Goal: Information Seeking & Learning: Learn about a topic

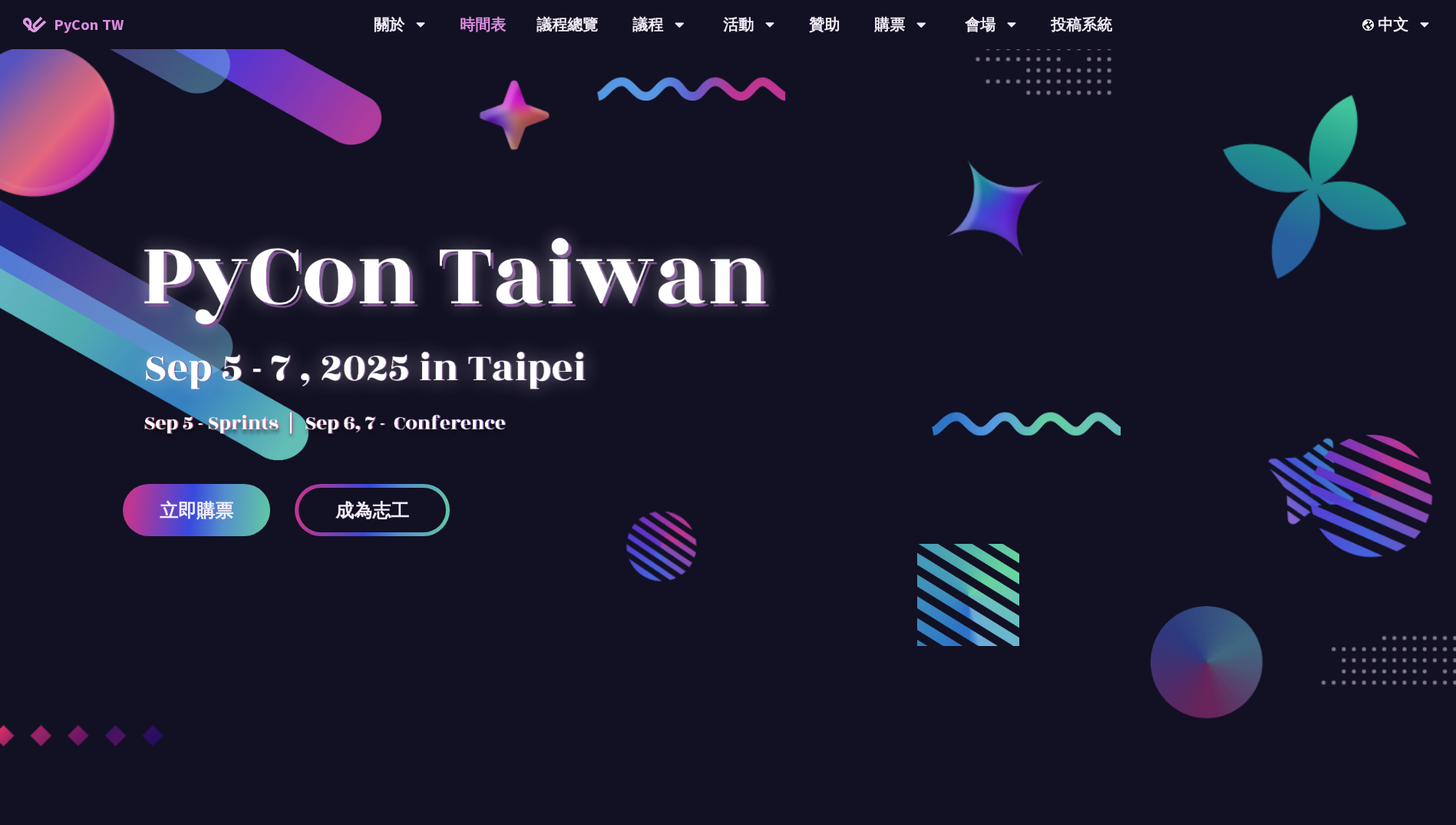
click at [473, 32] on link "時間表" at bounding box center [482, 24] width 77 height 49
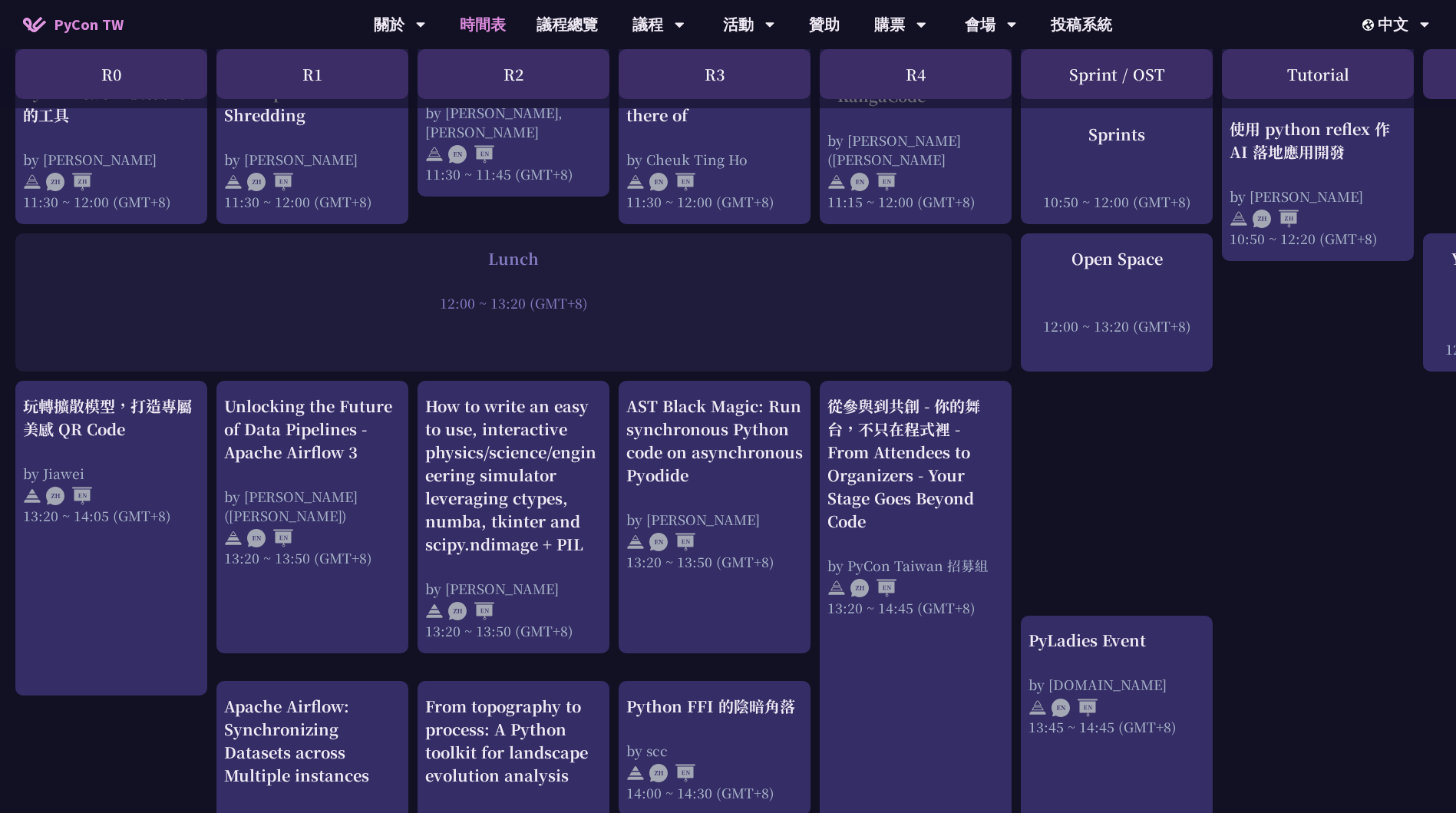
scroll to position [1075, 0]
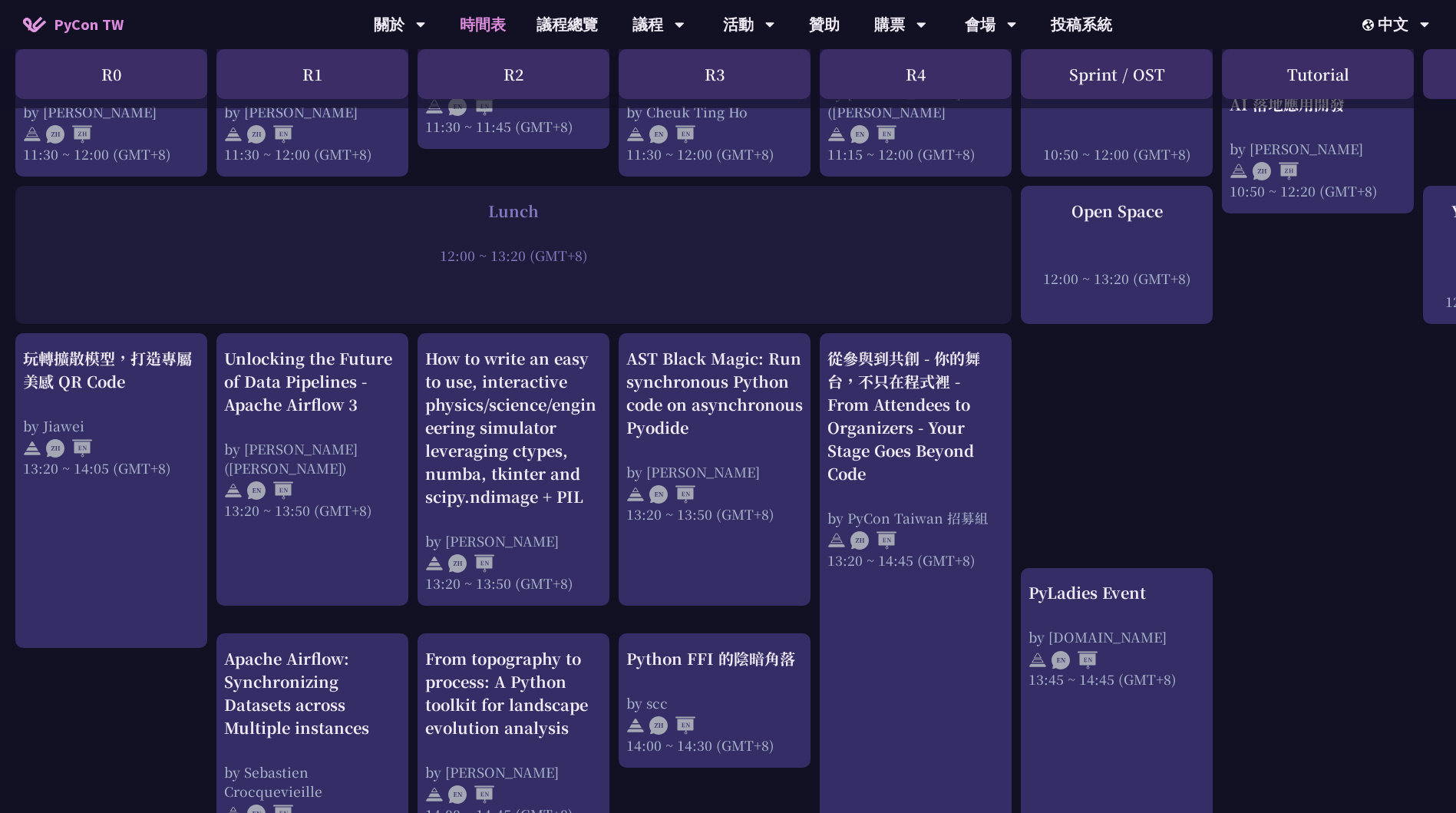
click at [1151, 394] on div "An Introduction to the GIL for Python Beginners: Disabling It in Python 3.13 an…" at bounding box center [815, 478] width 1630 height 2480
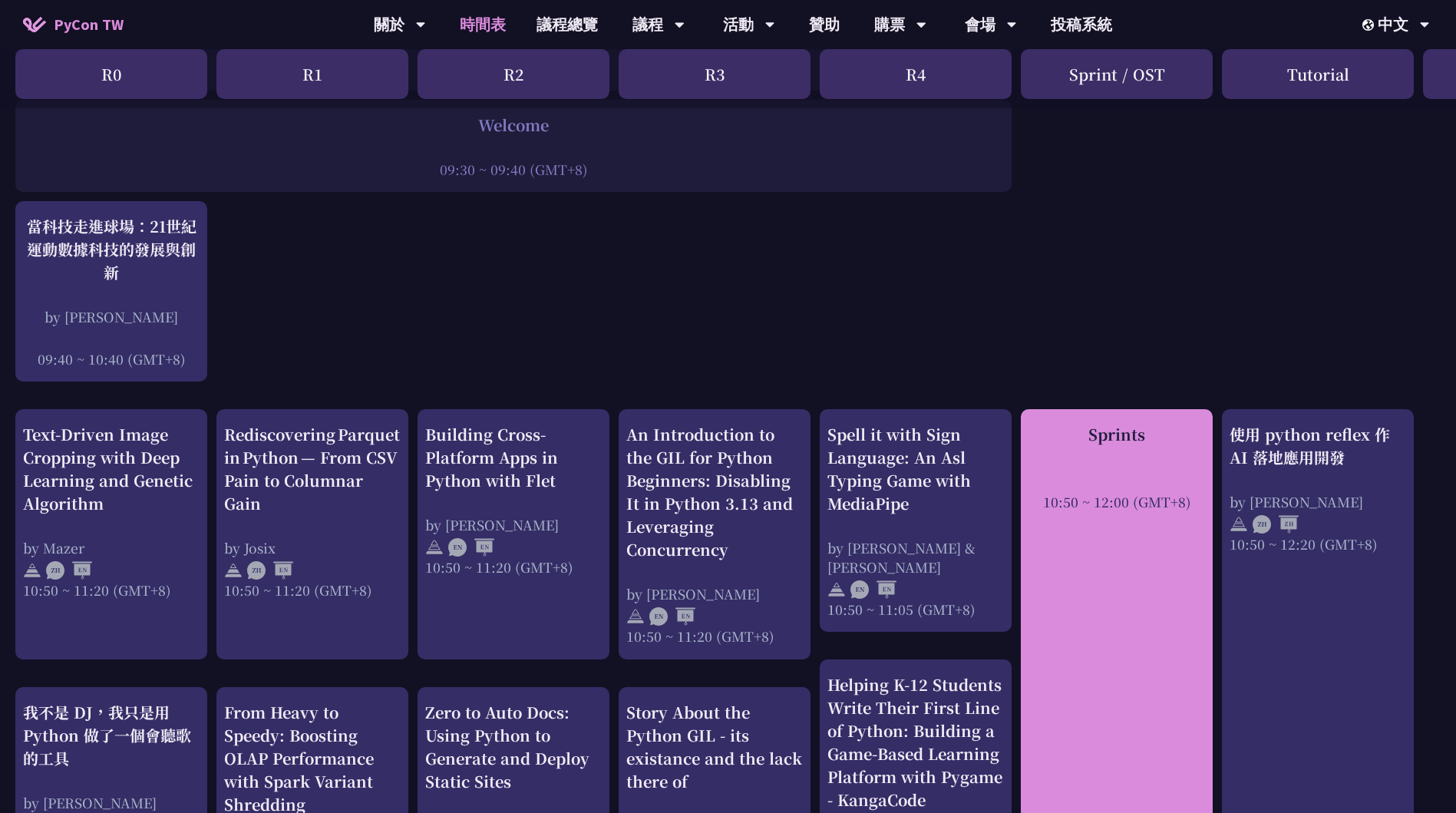
scroll to position [0, 0]
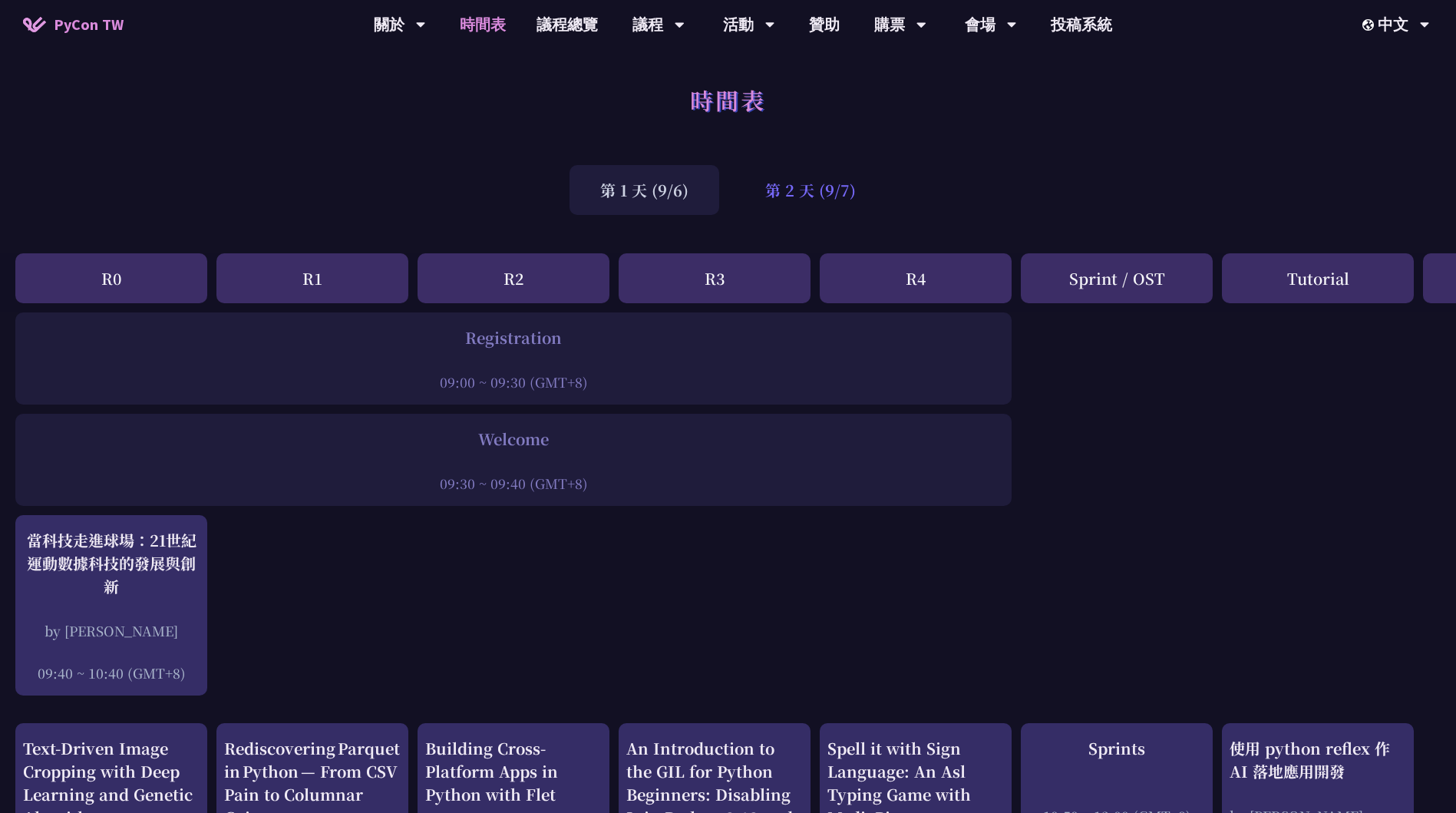
click at [805, 181] on div "第 2 天 (9/7)" at bounding box center [811, 190] width 152 height 50
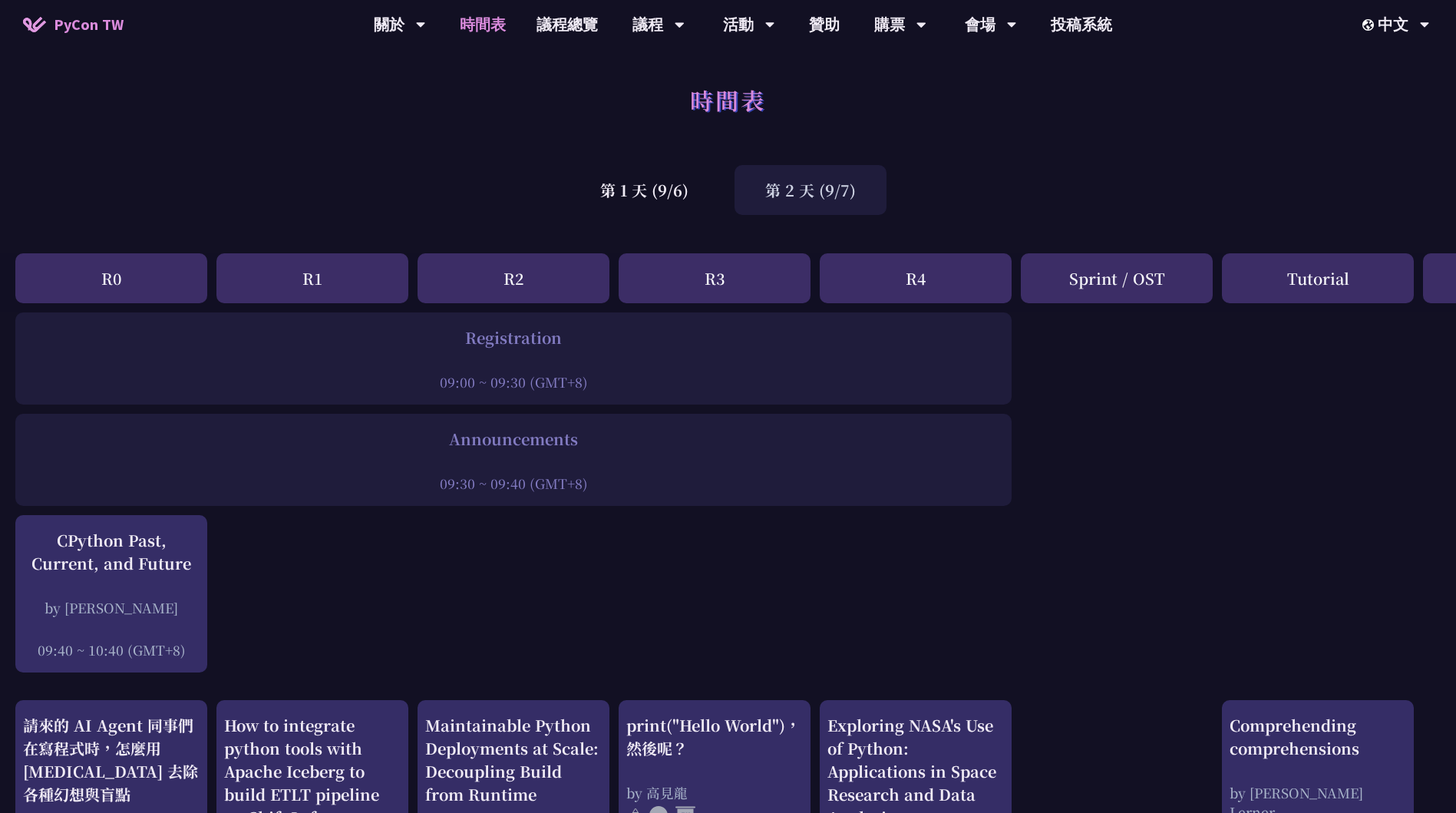
click at [815, 197] on div "第 2 天 (9/7)" at bounding box center [811, 190] width 152 height 50
click at [819, 188] on div "第 2 天 (9/7)" at bounding box center [811, 190] width 152 height 50
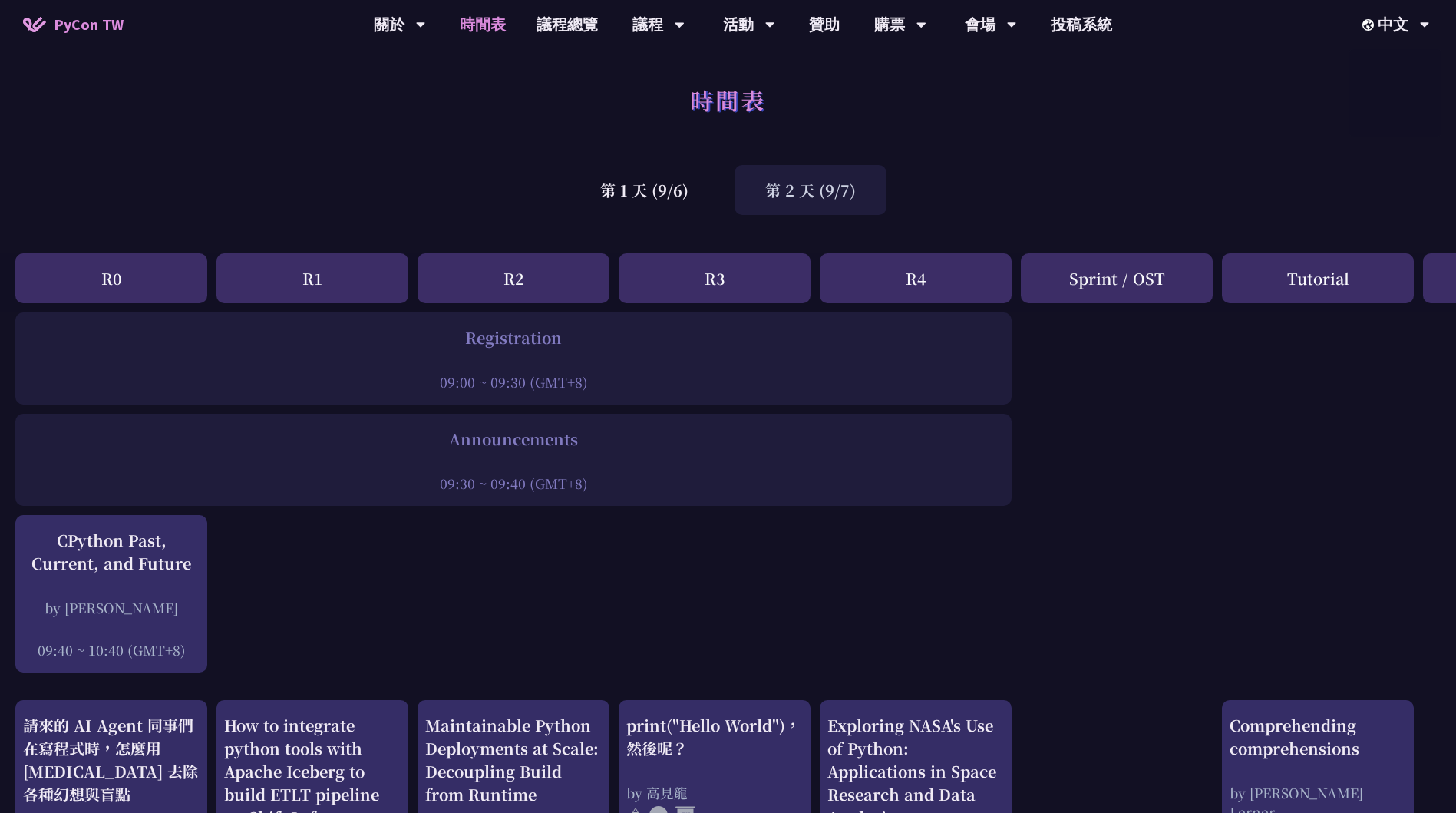
click at [1076, 169] on div "第 1 天 (9/6) 第 2 天 (9/7)" at bounding box center [728, 190] width 1456 height 65
click at [840, 182] on div "第 2 天 (9/7)" at bounding box center [811, 190] width 152 height 50
click at [991, 160] on div "第 1 天 (9/6) 第 2 天 (9/7)" at bounding box center [728, 190] width 1456 height 65
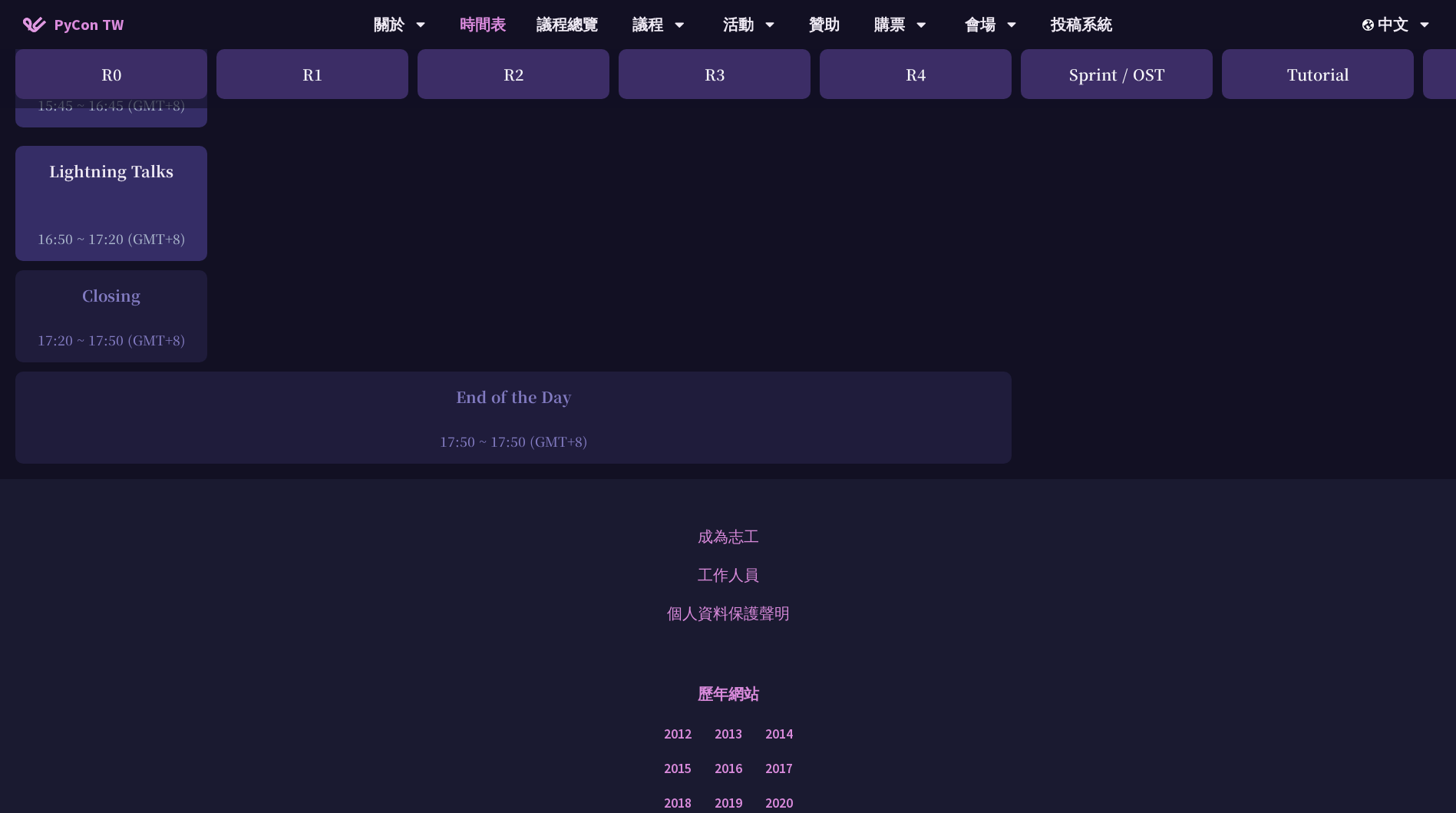
scroll to position [1996, 0]
